Goal: Find contact information: Find contact information

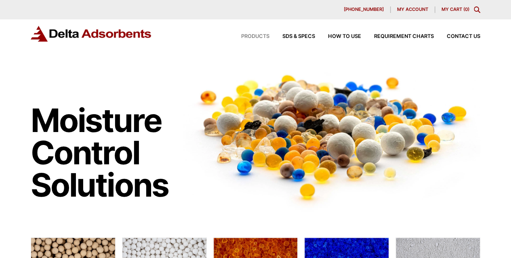
click at [244, 37] on span "Products" at bounding box center [255, 36] width 28 height 5
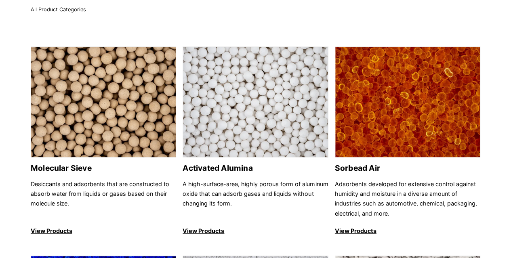
scroll to position [121, 0]
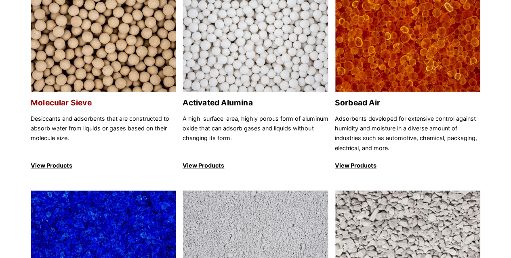
click at [54, 164] on p "View Products" at bounding box center [104, 166] width 146 height 10
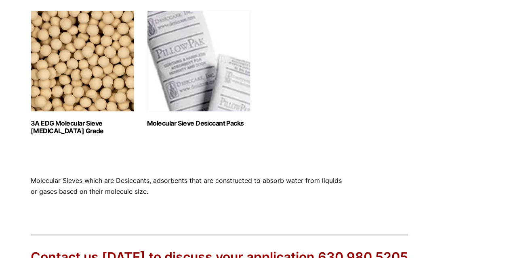
scroll to position [606, 0]
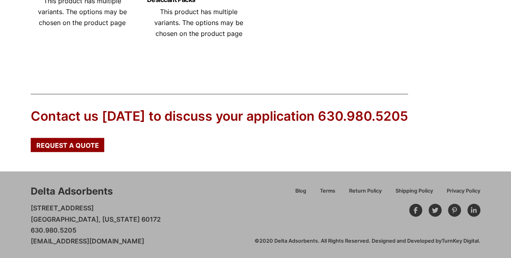
scroll to position [774, 0]
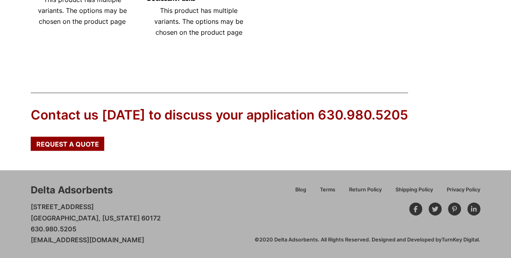
click at [132, 236] on link "[EMAIL_ADDRESS][DOMAIN_NAME]" at bounding box center [88, 240] width 114 height 8
drag, startPoint x: 157, startPoint y: 239, endPoint x: 30, endPoint y: 236, distance: 127.0
click at [30, 236] on div "Delta Adsorbents 28 Congress Circle W. Roselle, Illinois 60172 630.980.5205 cus…" at bounding box center [255, 215] width 511 height 88
copy link "[EMAIL_ADDRESS][DOMAIN_NAME]"
